Goal: Find specific page/section: Find specific page/section

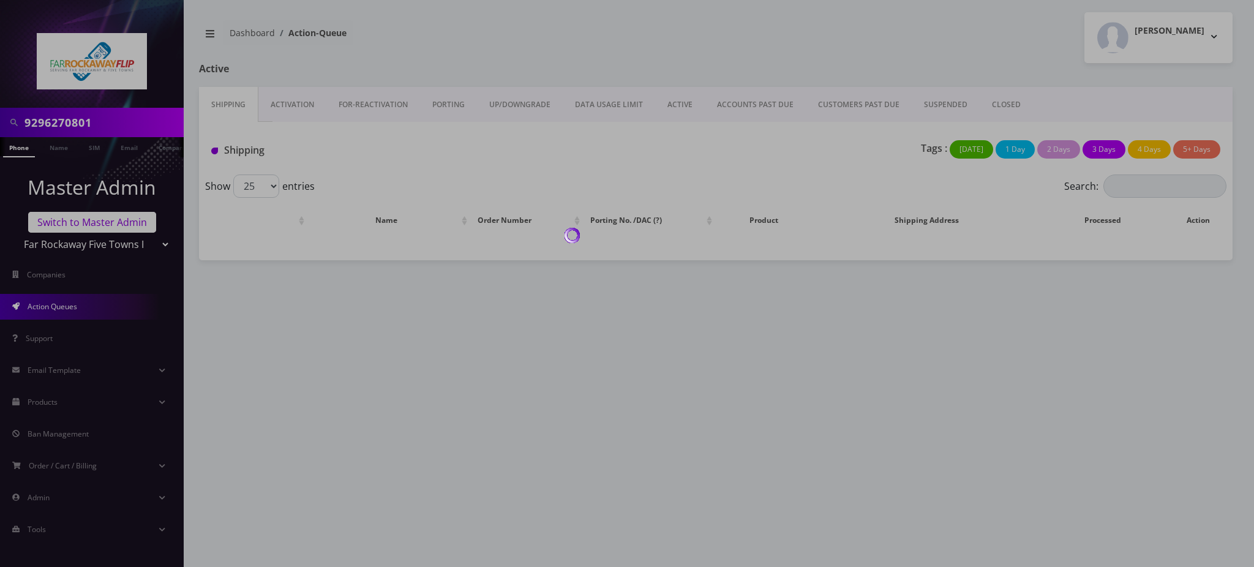
click at [80, 224] on body "9296270801 Phone Name SIM Email Company Customer Master Admin Switch to Master …" at bounding box center [627, 283] width 1254 height 567
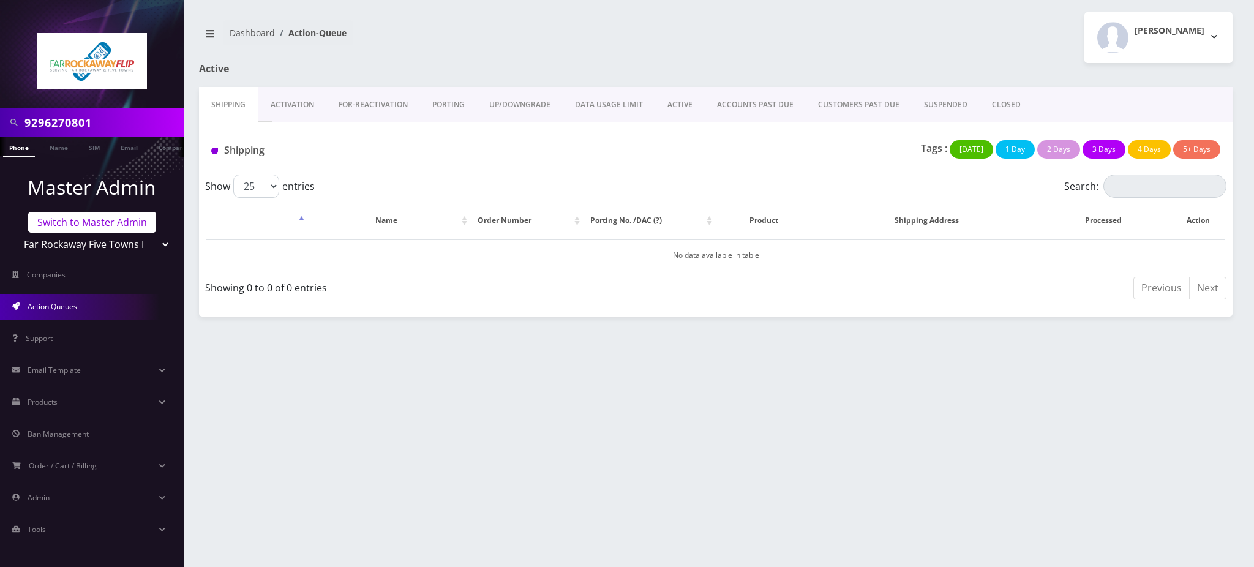
click at [82, 227] on link "Switch to Master Admin" at bounding box center [92, 222] width 128 height 21
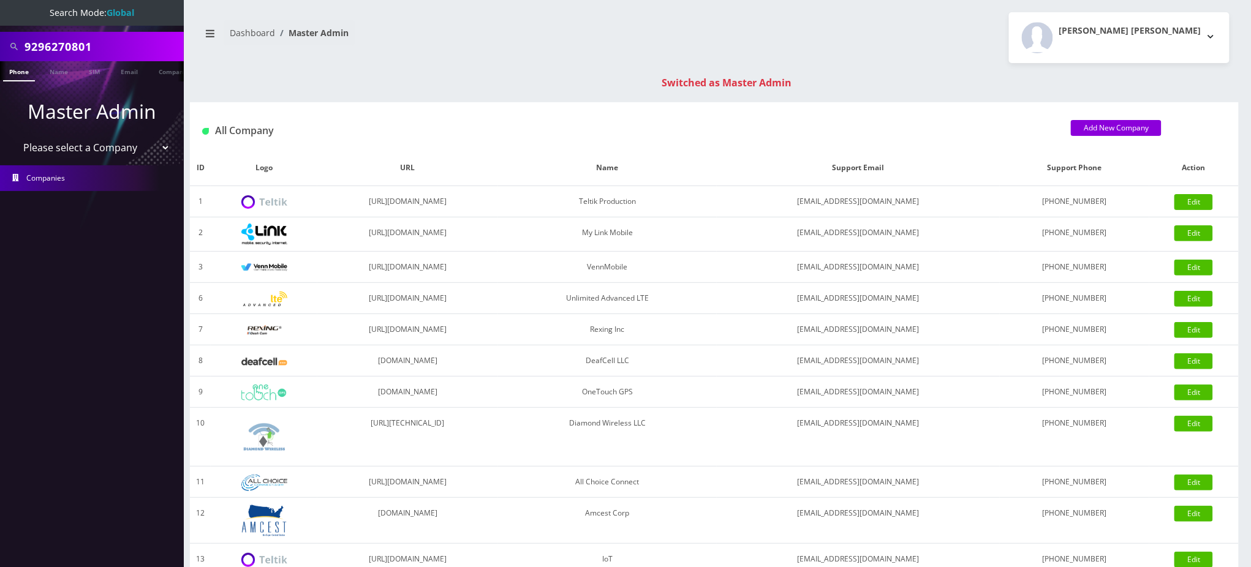
drag, startPoint x: 116, startPoint y: 46, endPoint x: 0, endPoint y: 14, distance: 120.6
click at [0, 15] on nav "Search Mode: Global 9296270801 Phone Name SIM Email Company Customer Master Adm…" at bounding box center [92, 283] width 184 height 567
paste input "784576"
type input "9296784576"
